Goal: Find contact information: Find contact information

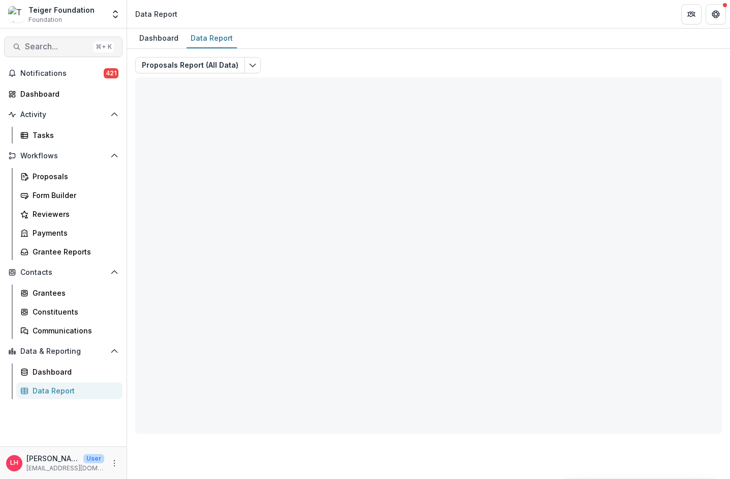
click at [58, 49] on span "Search..." at bounding box center [57, 47] width 65 height 10
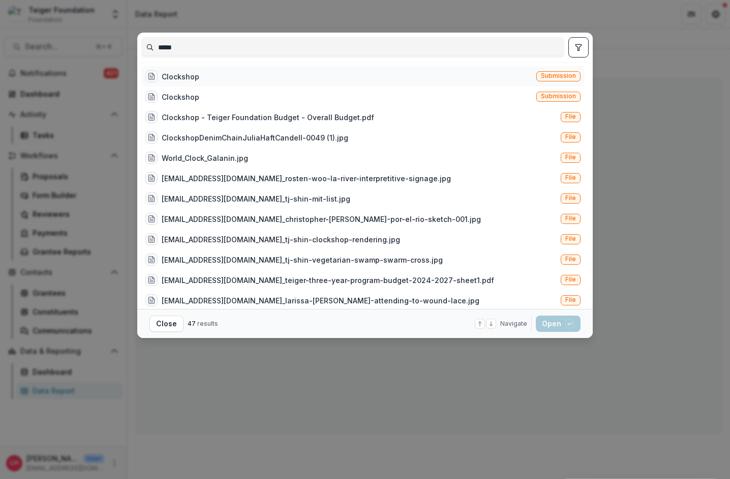
type input "*****"
click at [207, 75] on div "Clockshop Submission" at bounding box center [363, 76] width 444 height 20
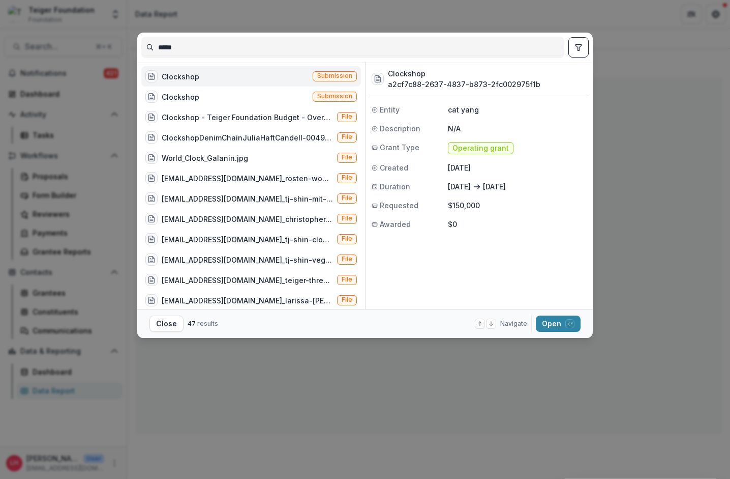
click at [190, 73] on div "Clockshop" at bounding box center [181, 76] width 38 height 11
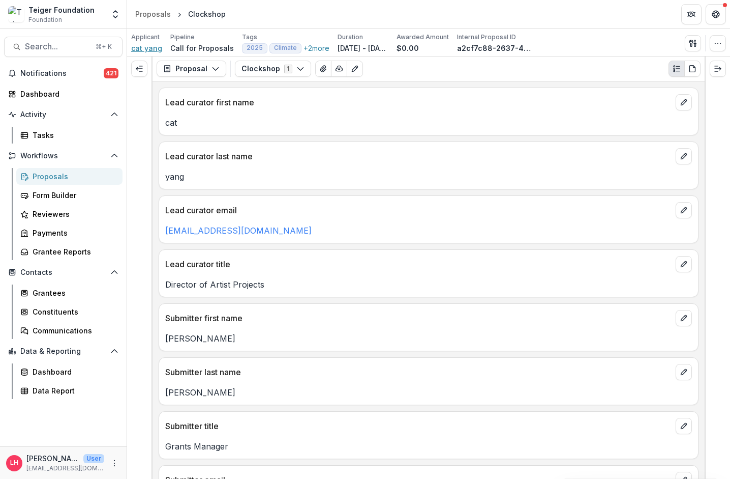
click at [149, 47] on span "cat yang" at bounding box center [146, 48] width 31 height 11
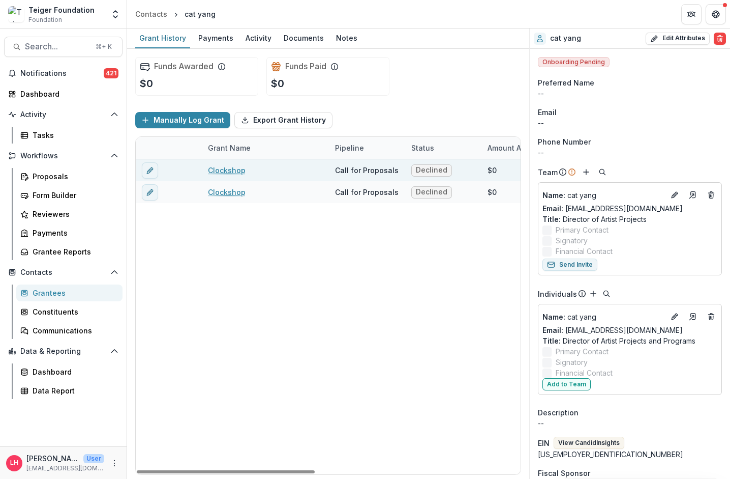
click at [231, 169] on link "Clockshop" at bounding box center [227, 170] width 38 height 11
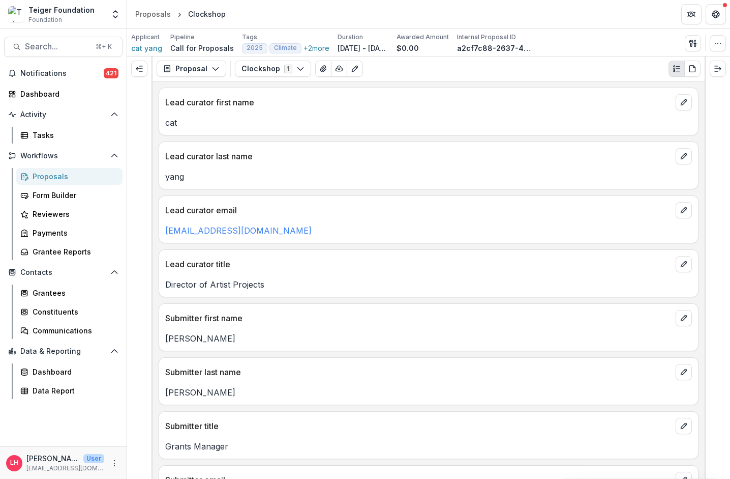
click at [301, 231] on p "[EMAIL_ADDRESS][DOMAIN_NAME]" at bounding box center [428, 230] width 527 height 12
copy link "[EMAIL_ADDRESS][DOMAIN_NAME]"
